Goal: Obtain resource: Download file/media

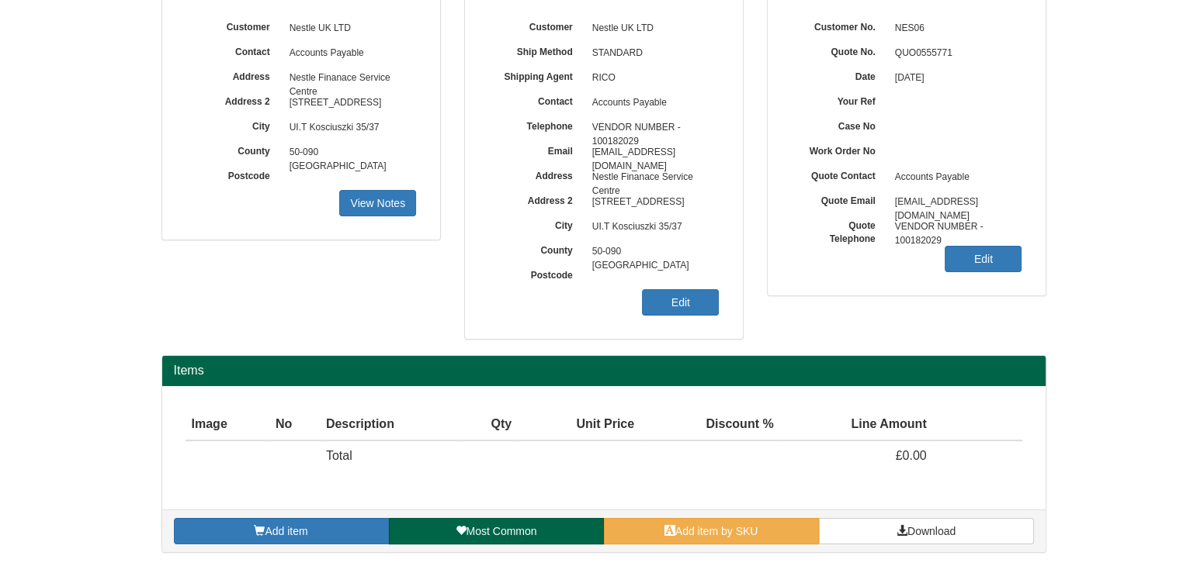
scroll to position [130, 0]
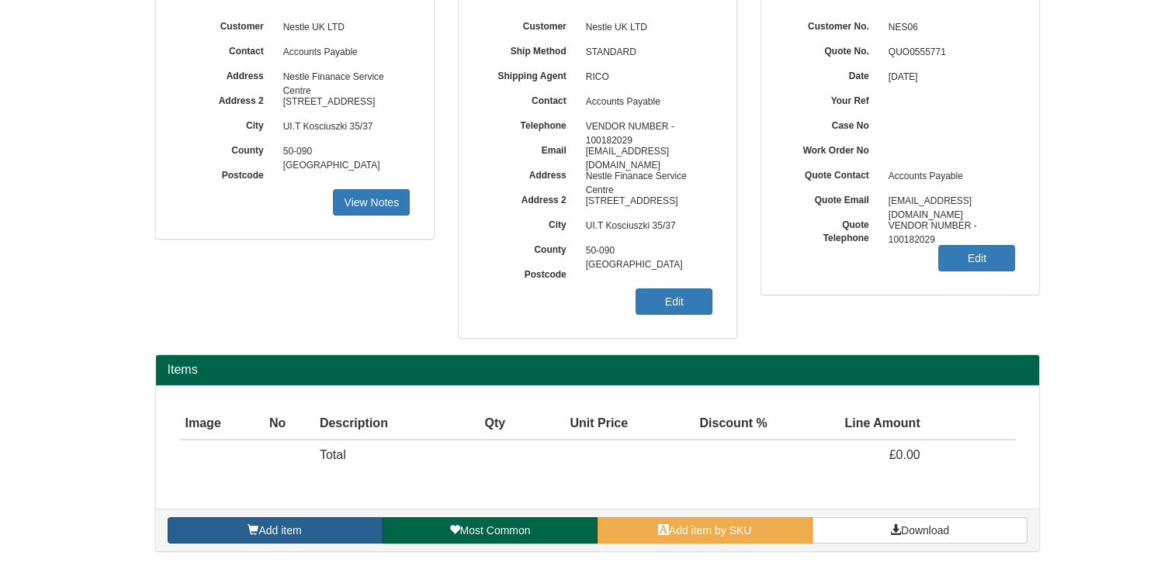
click at [316, 519] on link "Add item" at bounding box center [275, 531] width 215 height 26
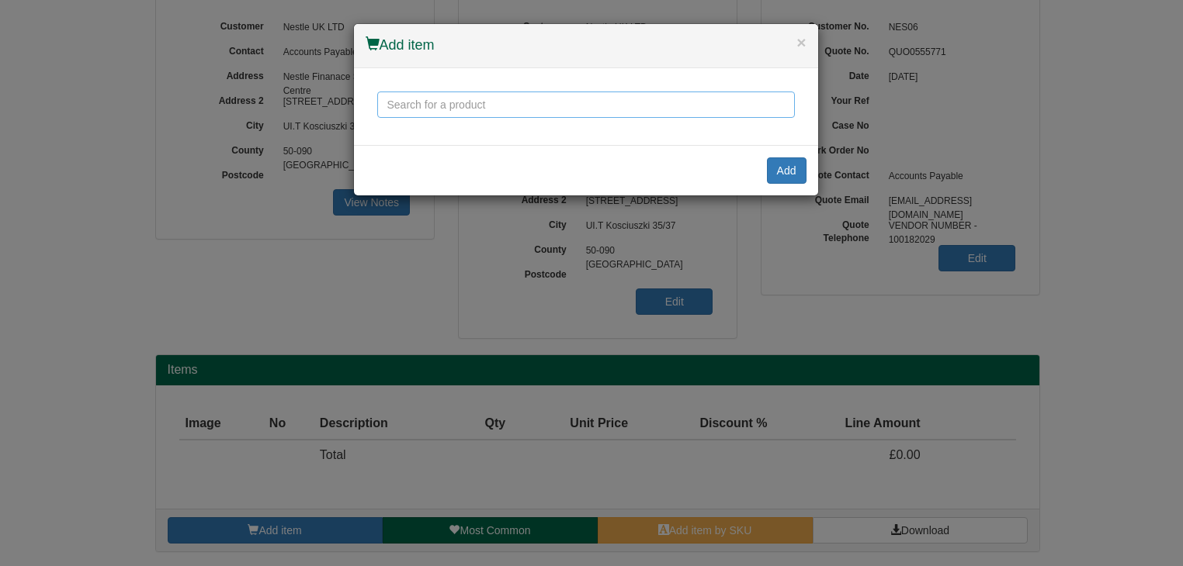
click at [475, 95] on input "text" at bounding box center [585, 105] width 417 height 26
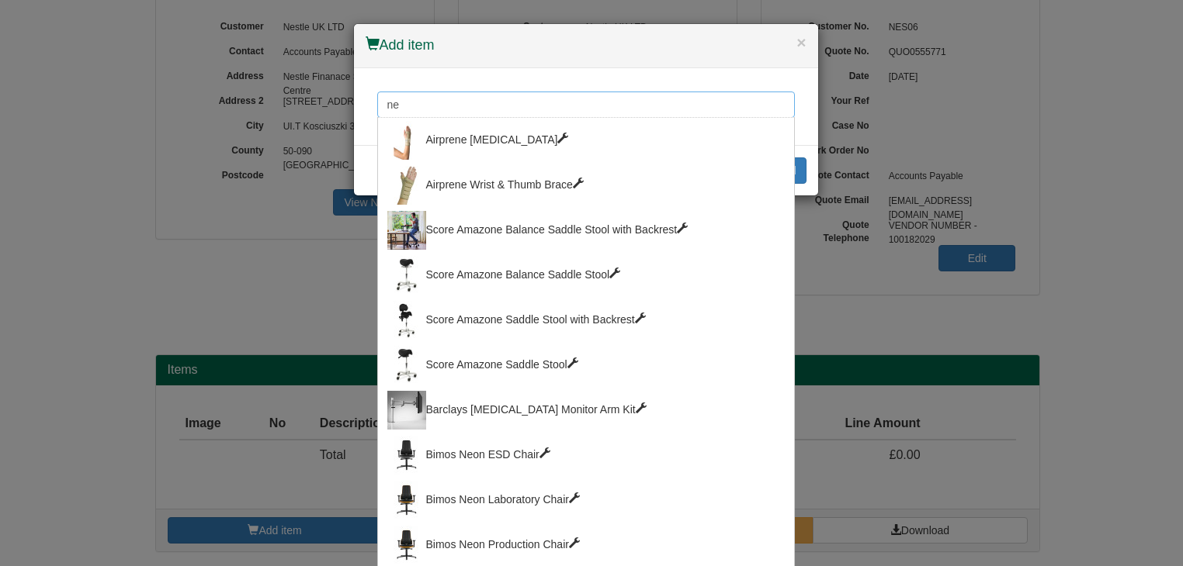
type input "n"
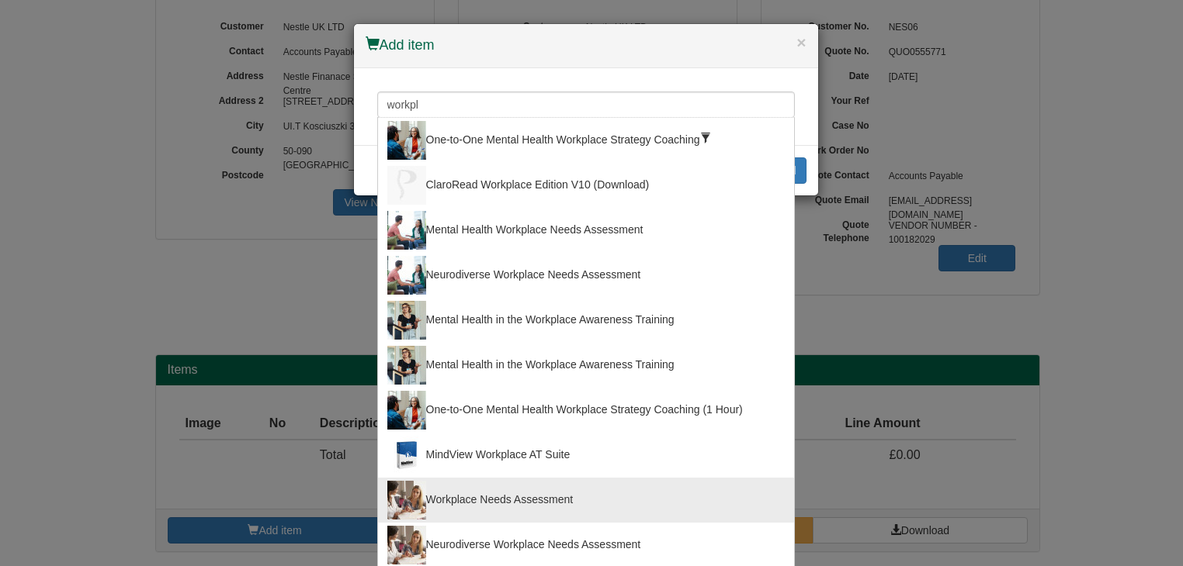
click at [456, 497] on div "Workplace Needs Assessment" at bounding box center [585, 500] width 397 height 39
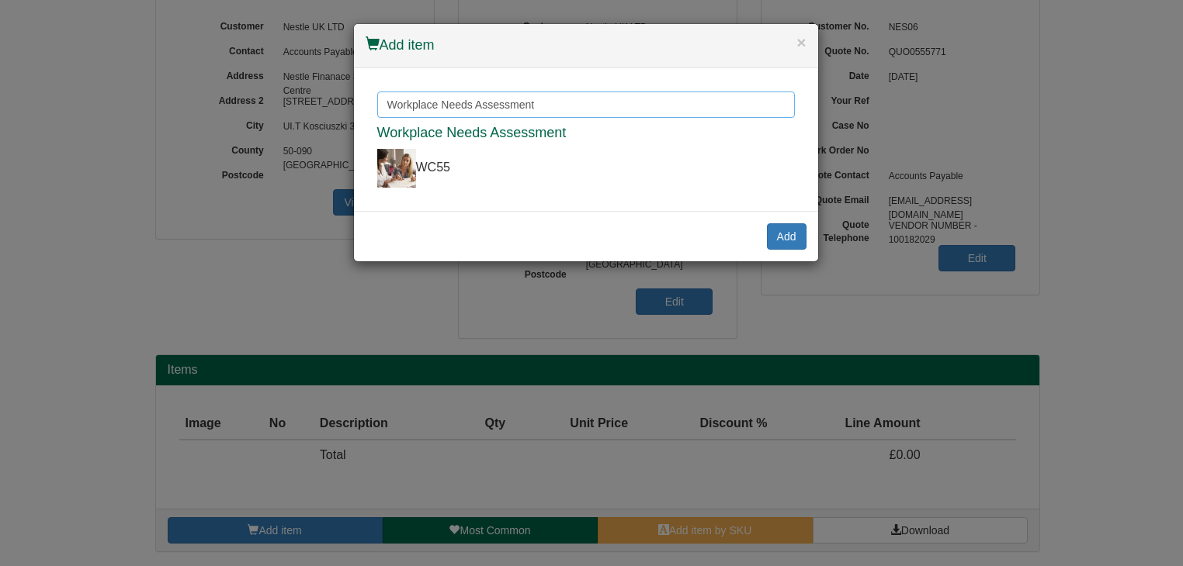
click at [499, 104] on input "Workplace Needs Assessment" at bounding box center [585, 105] width 417 height 26
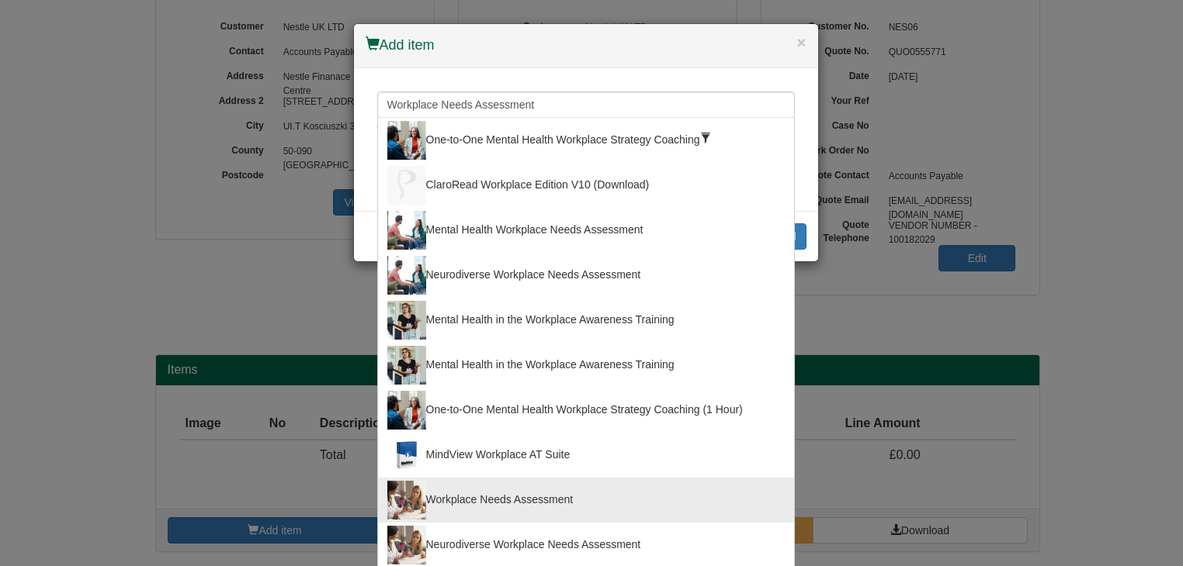
click at [458, 542] on div "Neurodiverse Workplace Needs Assessment" at bounding box center [585, 545] width 397 height 39
type input "Neurodiverse Workplace Needs Assessment"
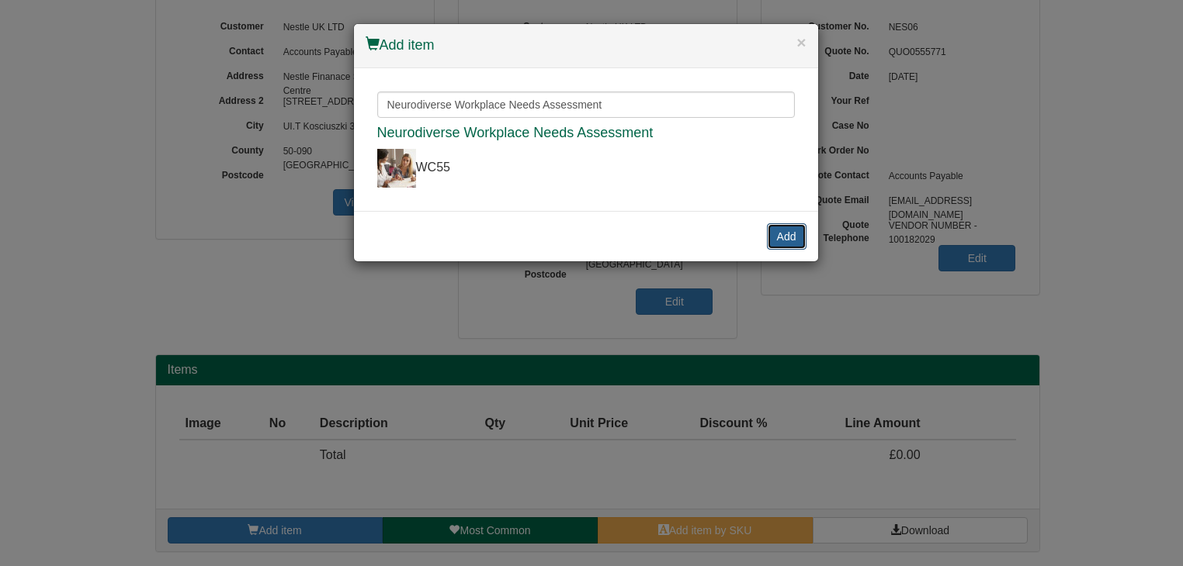
click at [789, 229] on button "Add" at bounding box center [787, 236] width 40 height 26
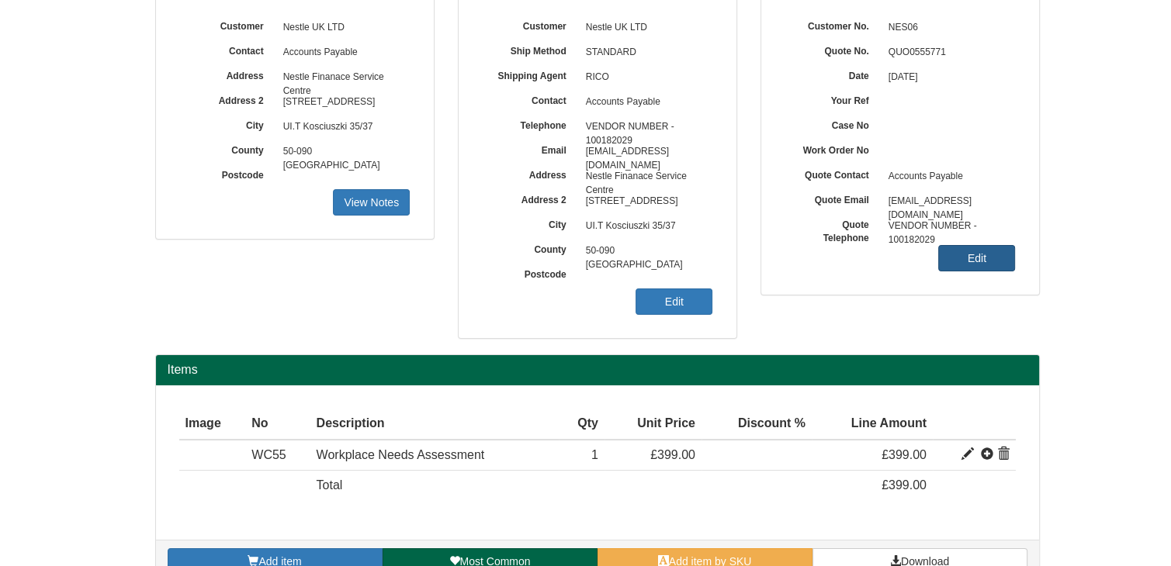
click at [961, 259] on link "Edit" at bounding box center [976, 258] width 77 height 26
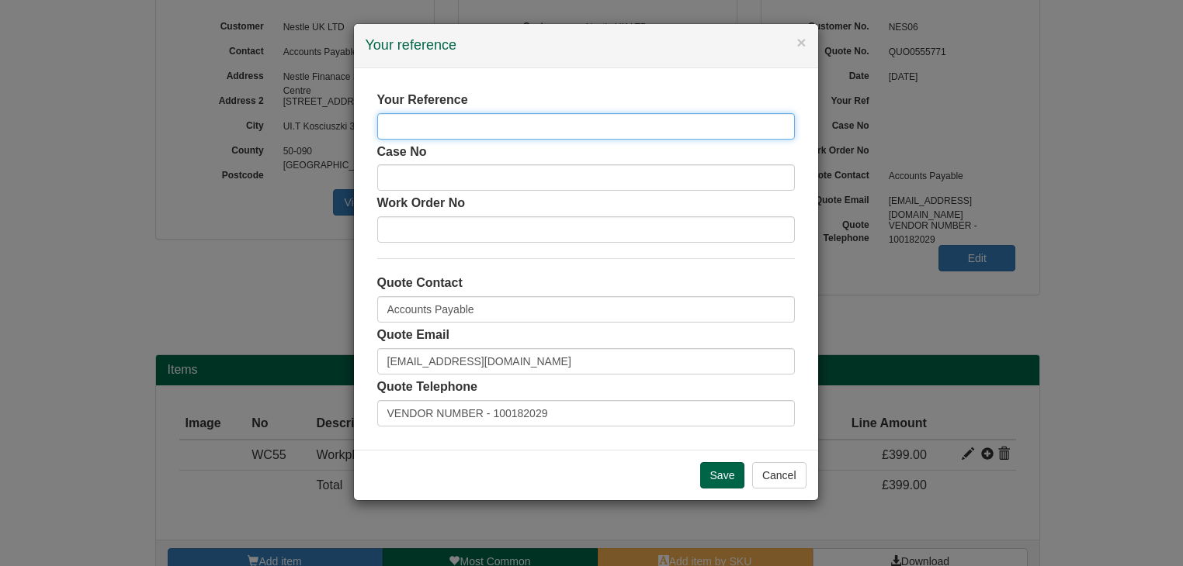
click at [686, 118] on input "text" at bounding box center [585, 126] width 417 height 26
click at [417, 120] on input "[PERSON_NAME]" at bounding box center [585, 126] width 417 height 26
click at [413, 124] on input "[PERSON_NAME]" at bounding box center [585, 126] width 417 height 26
type input "[PERSON_NAME]"
click at [719, 474] on input "Save" at bounding box center [722, 475] width 45 height 26
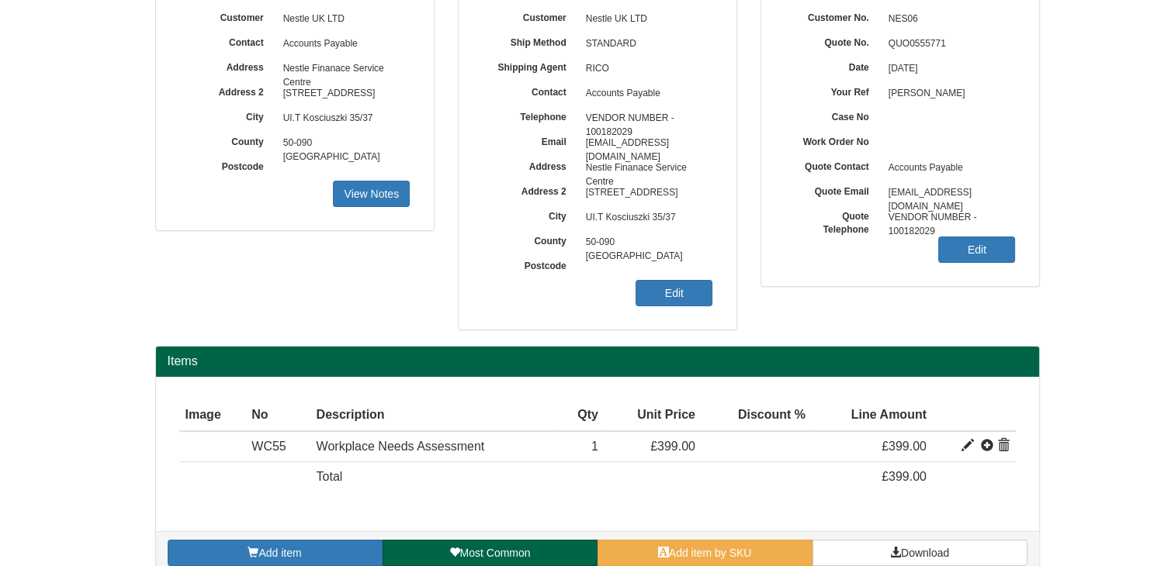
scroll to position [161, 0]
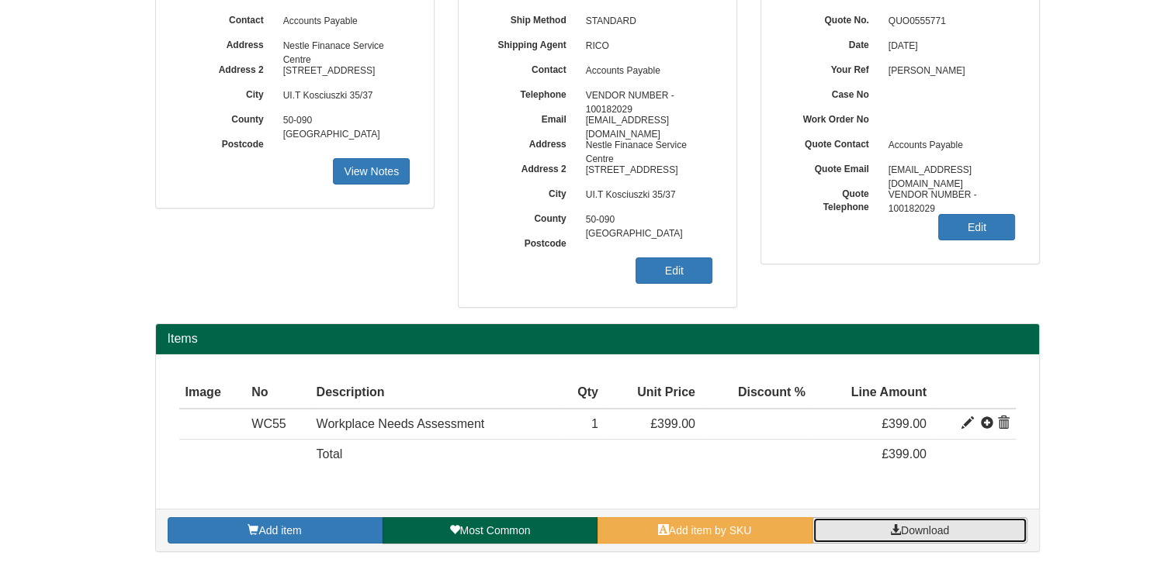
click at [894, 535] on link "Download" at bounding box center [919, 531] width 215 height 26
